Goal: Task Accomplishment & Management: Use online tool/utility

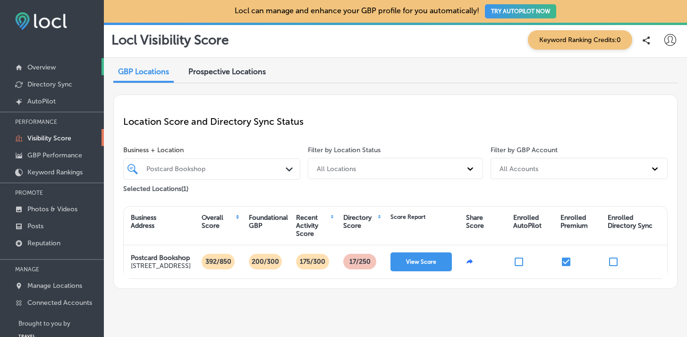
click at [35, 70] on p "Overview" at bounding box center [41, 67] width 28 height 8
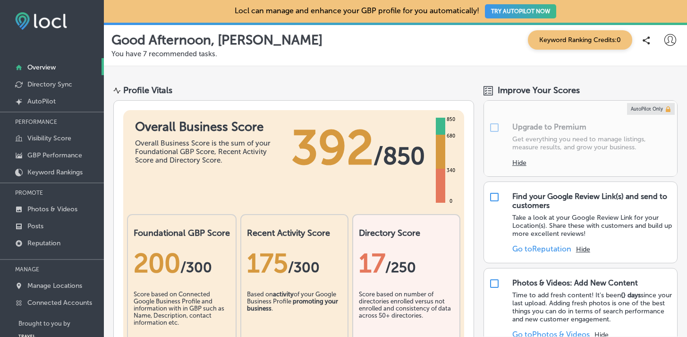
click at [508, 14] on button "TRY AUTOPILOT NOW" at bounding box center [520, 11] width 71 height 14
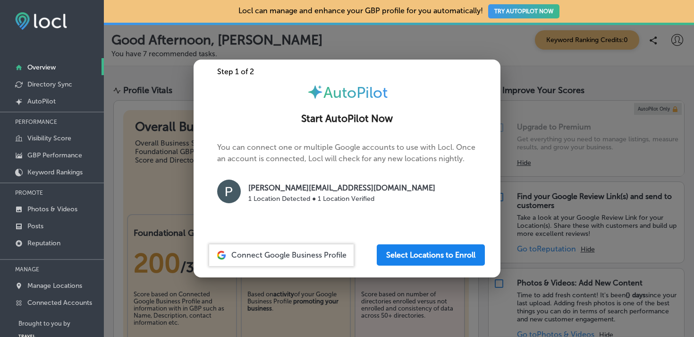
click at [438, 260] on button "Select Locations to Enroll" at bounding box center [431, 254] width 108 height 21
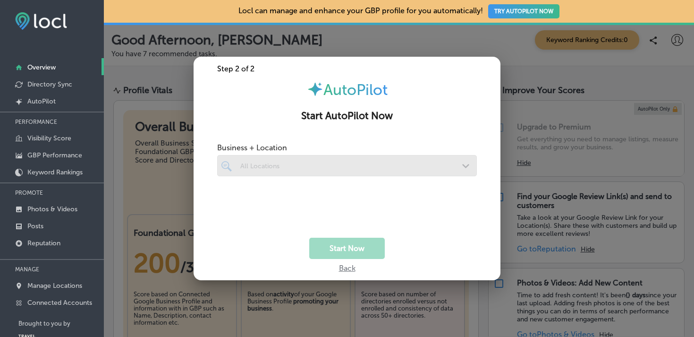
click at [438, 260] on div "Back" at bounding box center [347, 266] width 307 height 14
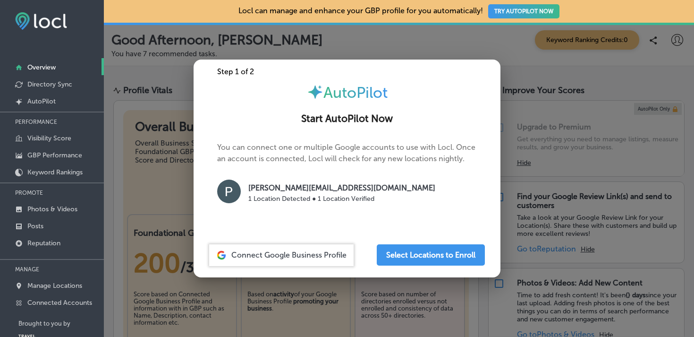
click at [438, 260] on button "Select Locations to Enroll" at bounding box center [431, 254] width 108 height 21
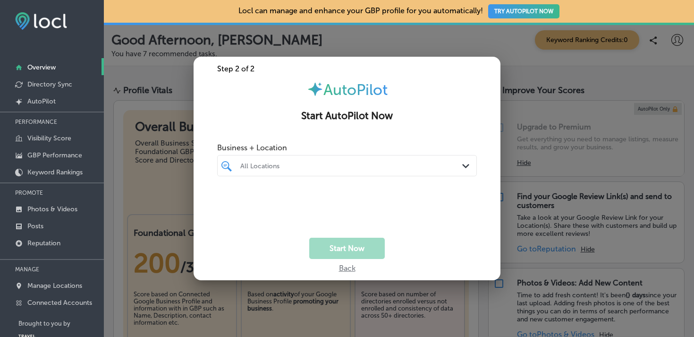
click at [399, 164] on div "All Locations" at bounding box center [351, 166] width 223 height 8
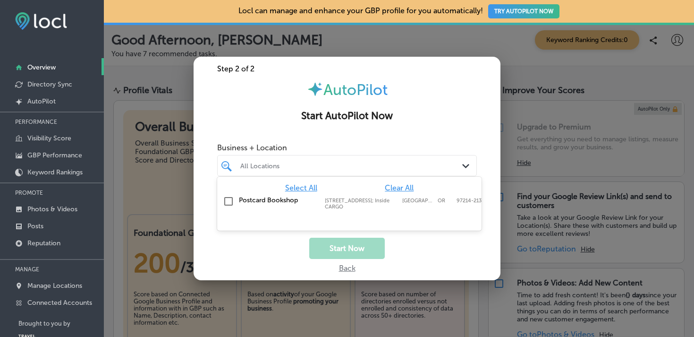
click at [231, 199] on input "checkbox" at bounding box center [228, 201] width 11 height 11
click at [341, 268] on div "Back" at bounding box center [347, 266] width 307 height 14
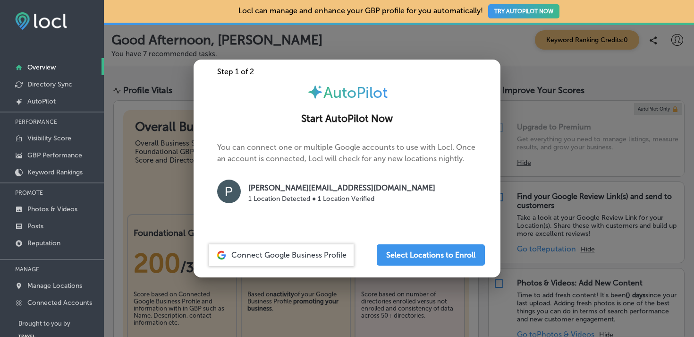
click at [572, 60] on div at bounding box center [347, 168] width 694 height 337
